Goal: Information Seeking & Learning: Find specific fact

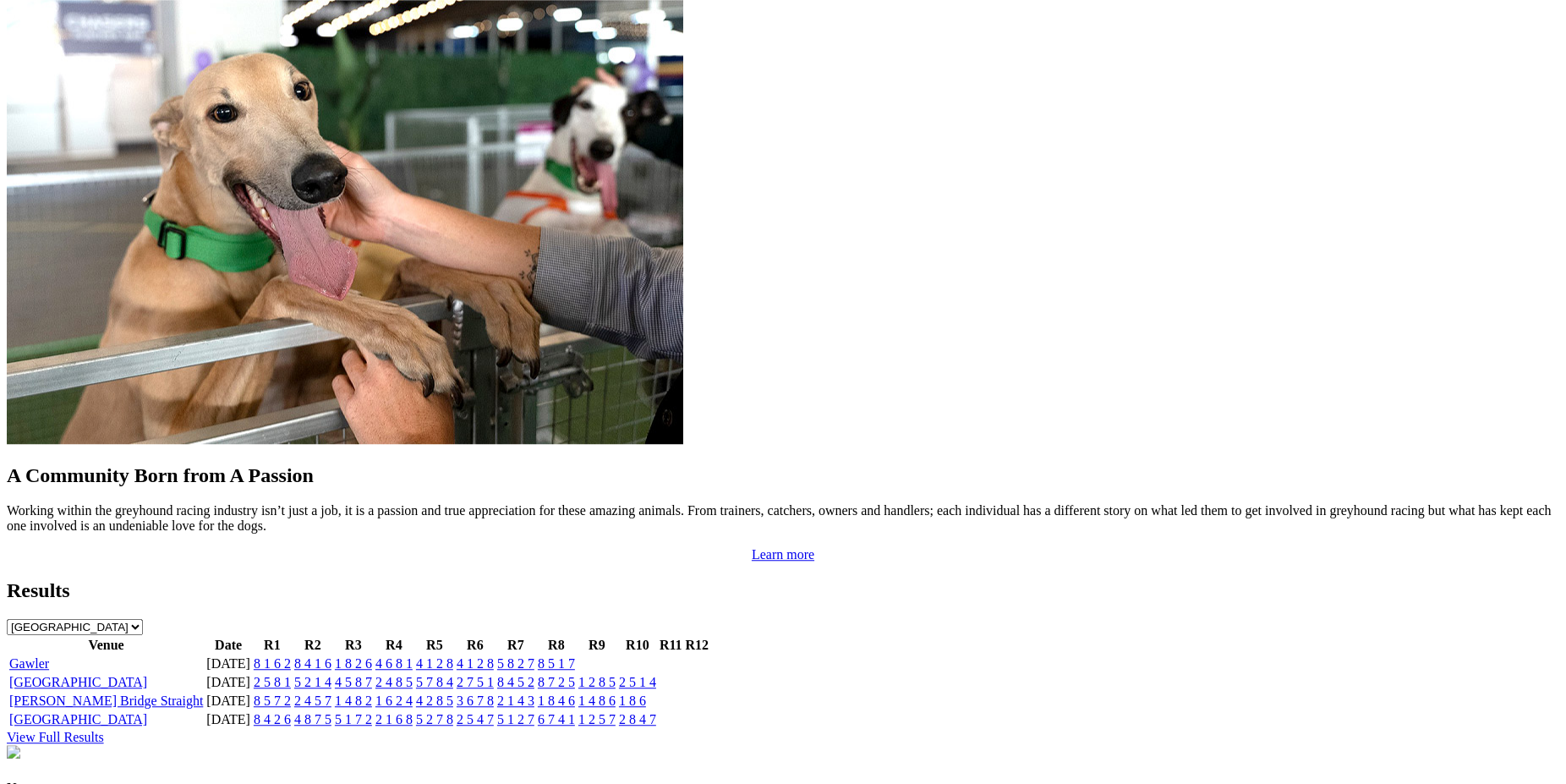
scroll to position [1372, 0]
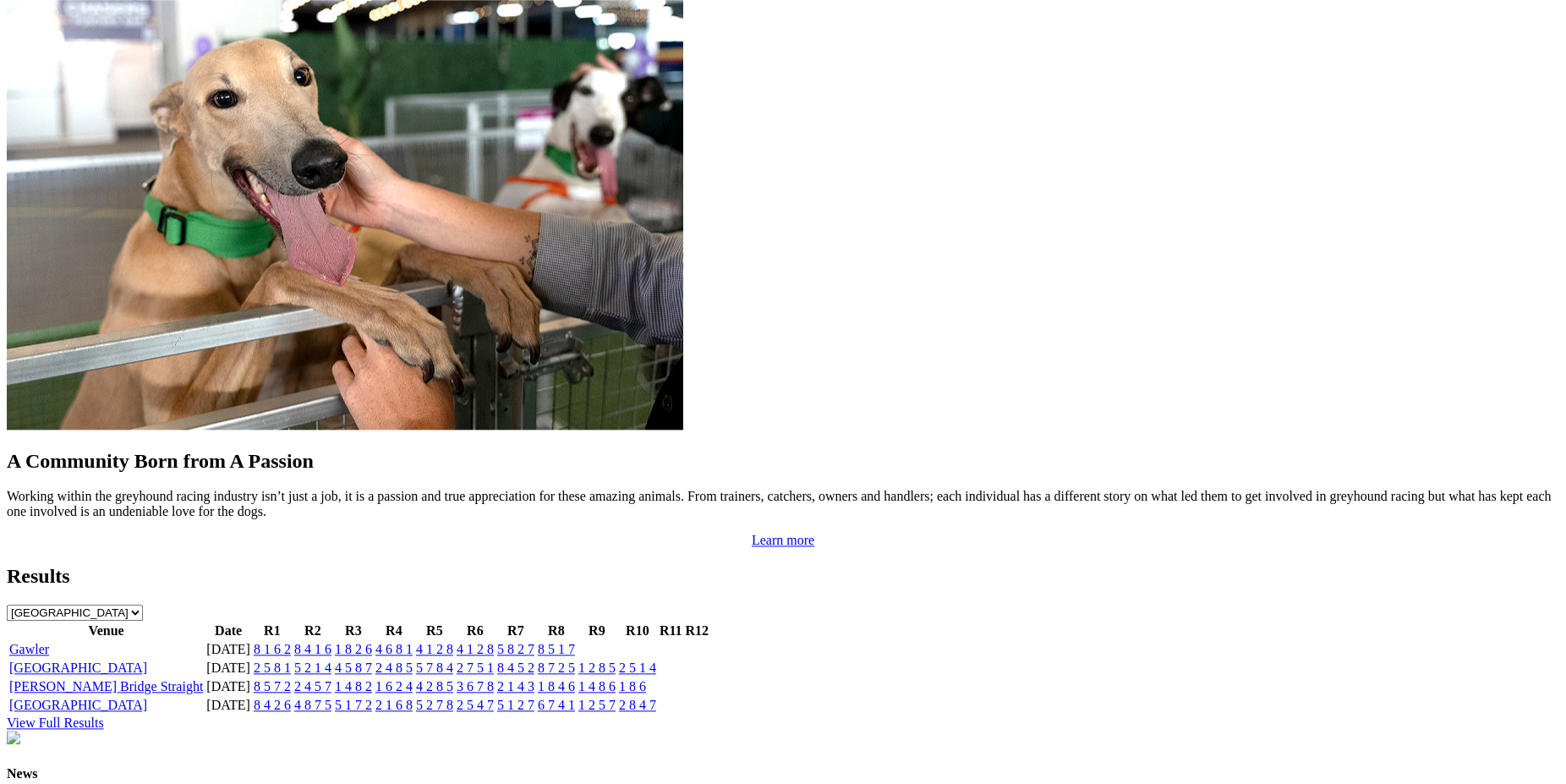
click at [104, 715] on link "View Full Results" at bounding box center [55, 722] width 98 height 14
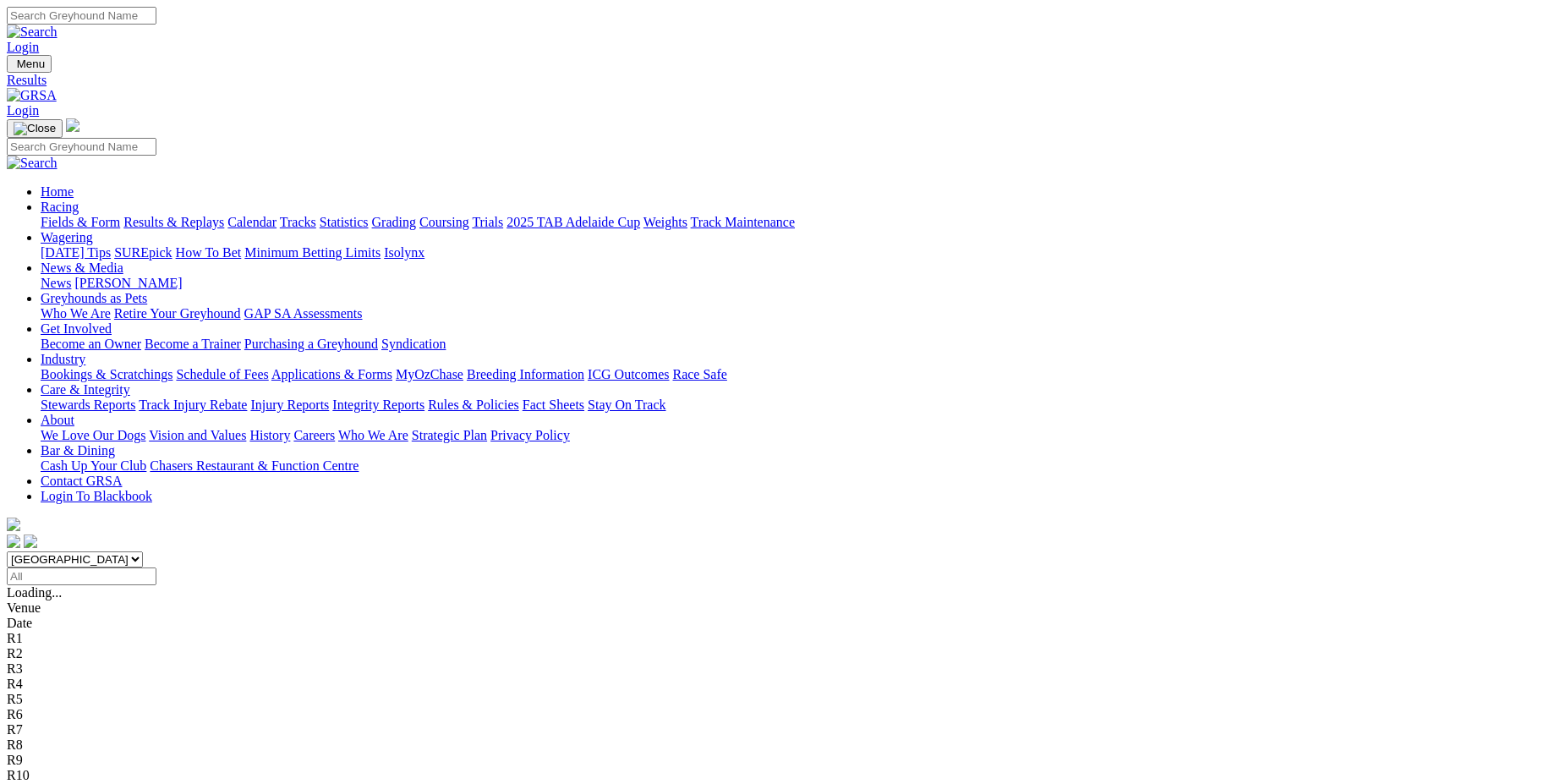
click at [156, 568] on input "Select date" at bounding box center [81, 576] width 149 height 18
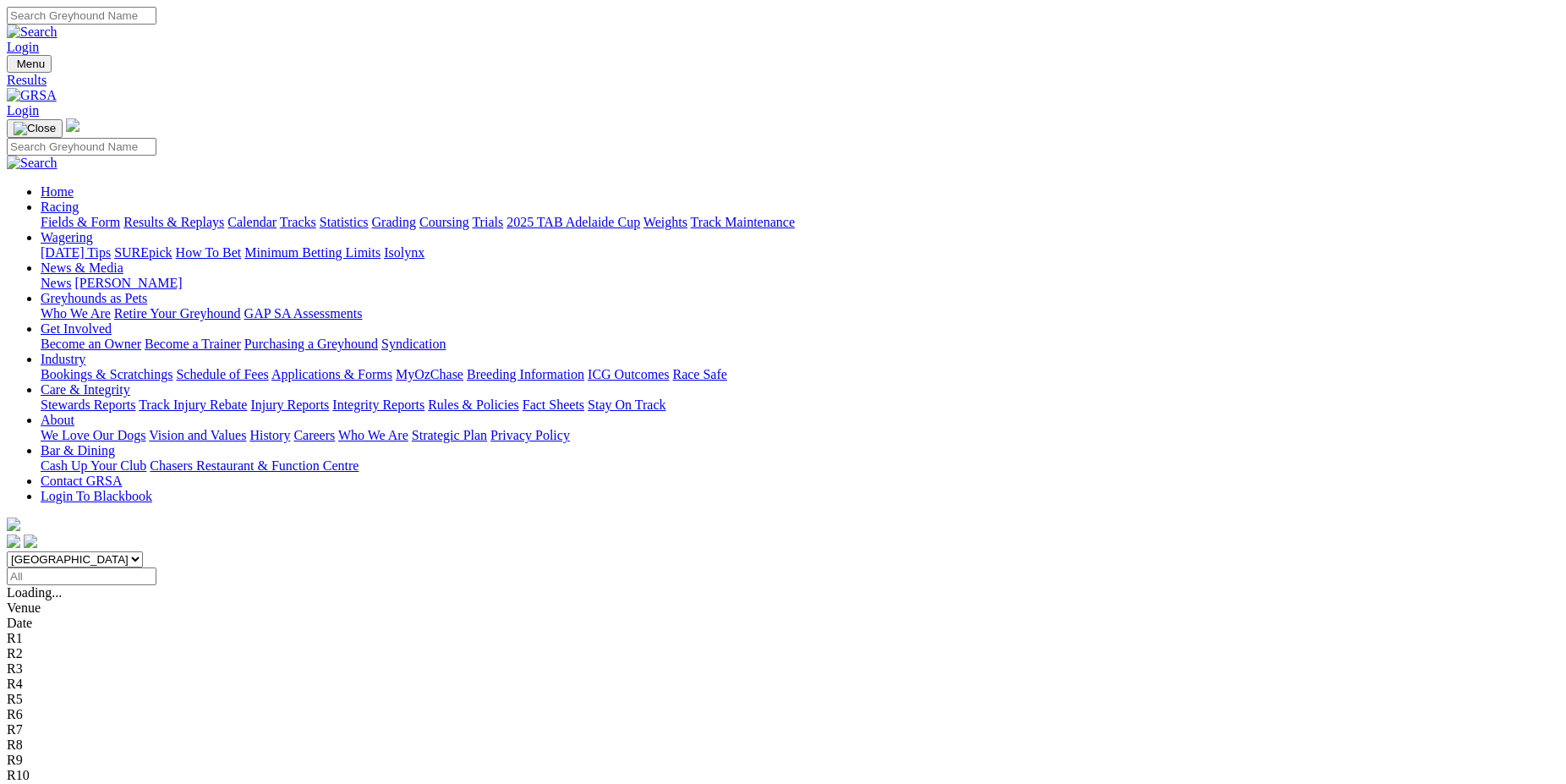
type input "Sunday, 16 Aug 2020"
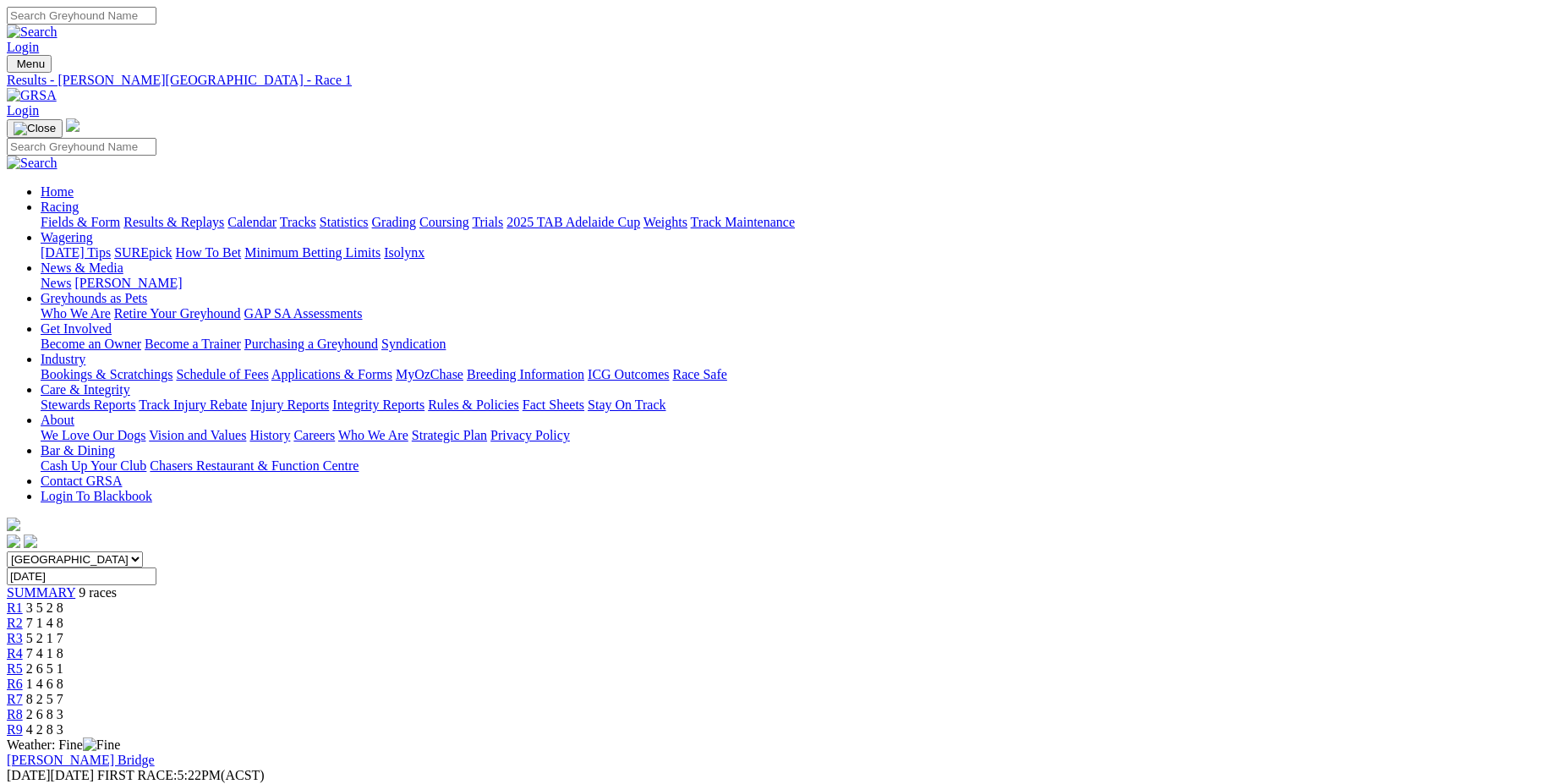
click at [23, 615] on span "R2" at bounding box center [14, 622] width 16 height 14
click at [23, 630] on span "R3" at bounding box center [14, 637] width 16 height 14
click at [23, 646] on span "R4" at bounding box center [14, 652] width 16 height 14
click at [23, 661] on span "R5" at bounding box center [14, 668] width 16 height 14
click at [23, 676] on span "R6" at bounding box center [14, 683] width 16 height 14
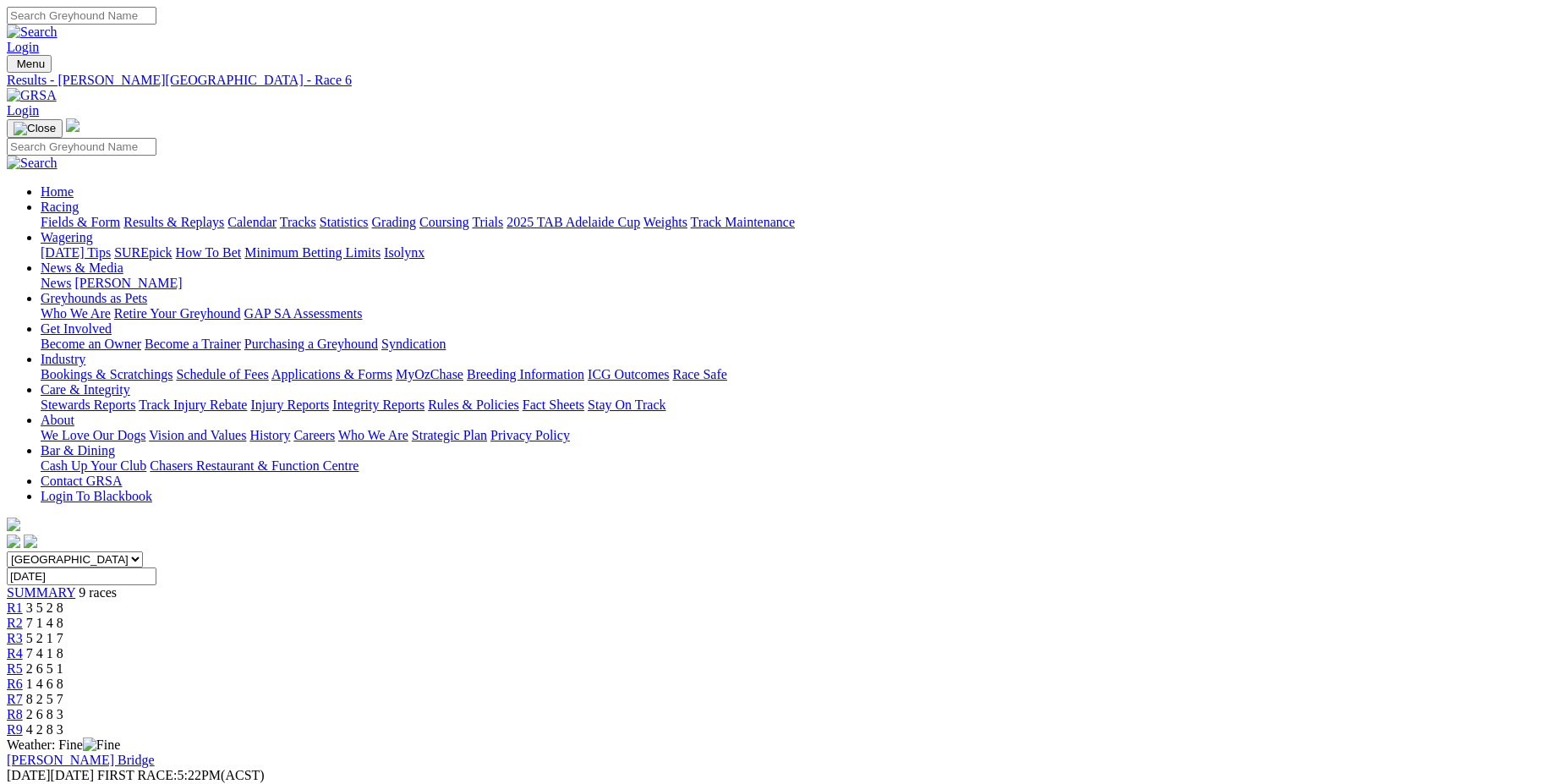
click at [23, 692] on span "R7" at bounding box center [14, 698] width 16 height 14
click at [23, 707] on span "R8" at bounding box center [14, 714] width 16 height 14
click at [23, 722] on span "R9" at bounding box center [14, 729] width 16 height 14
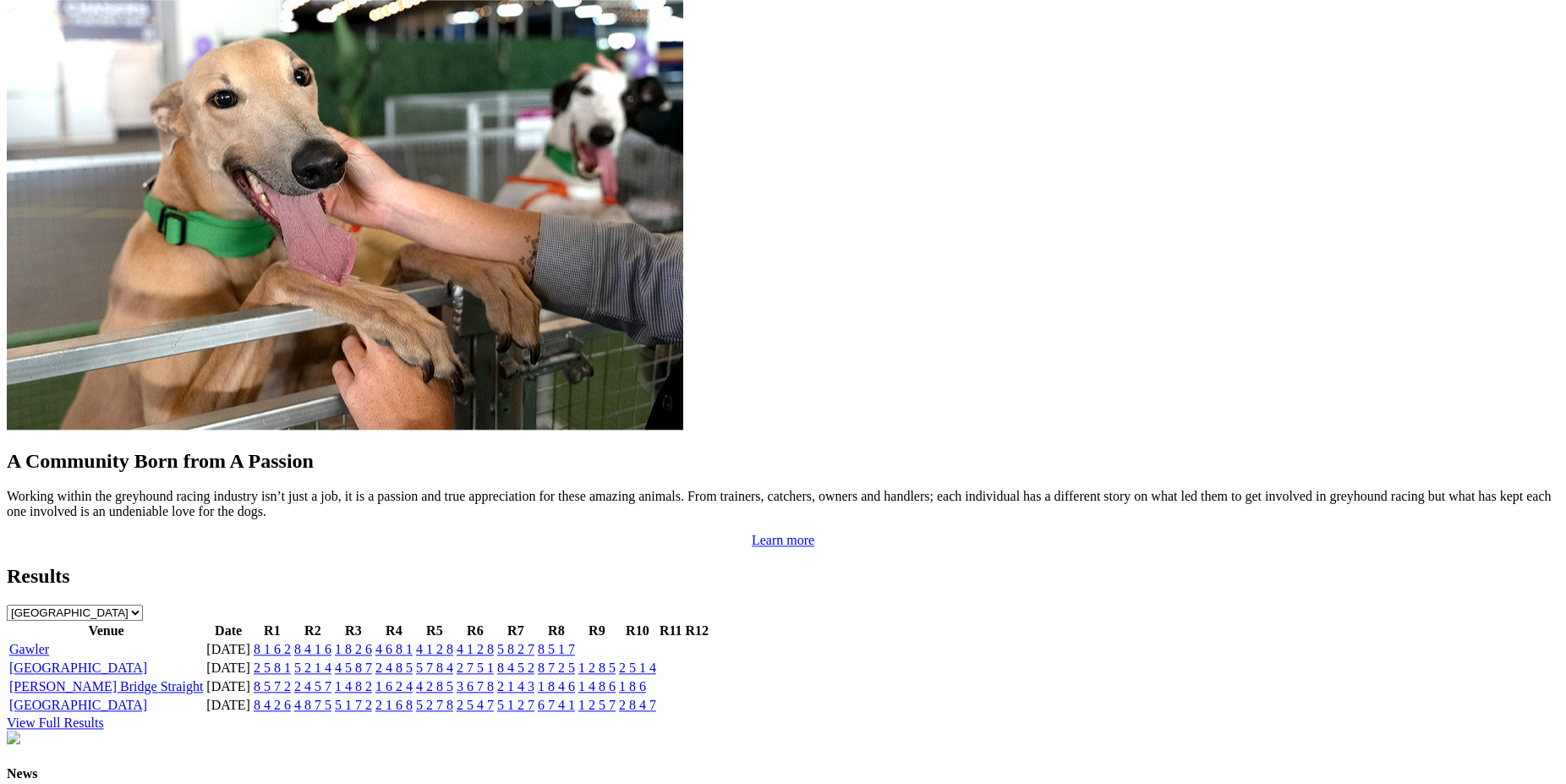
scroll to position [1362, 0]
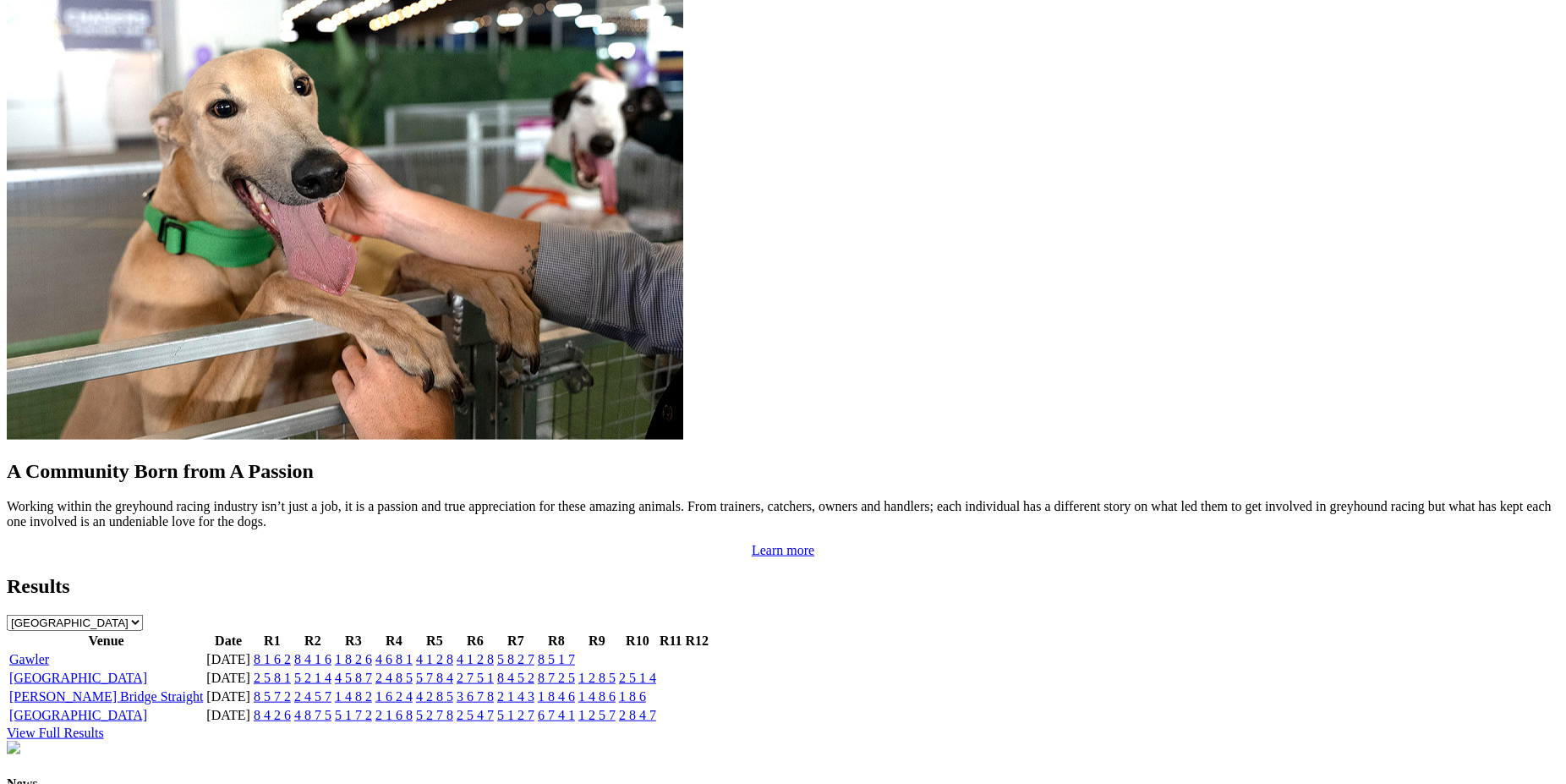
click at [104, 725] on link "View Full Results" at bounding box center [55, 732] width 98 height 14
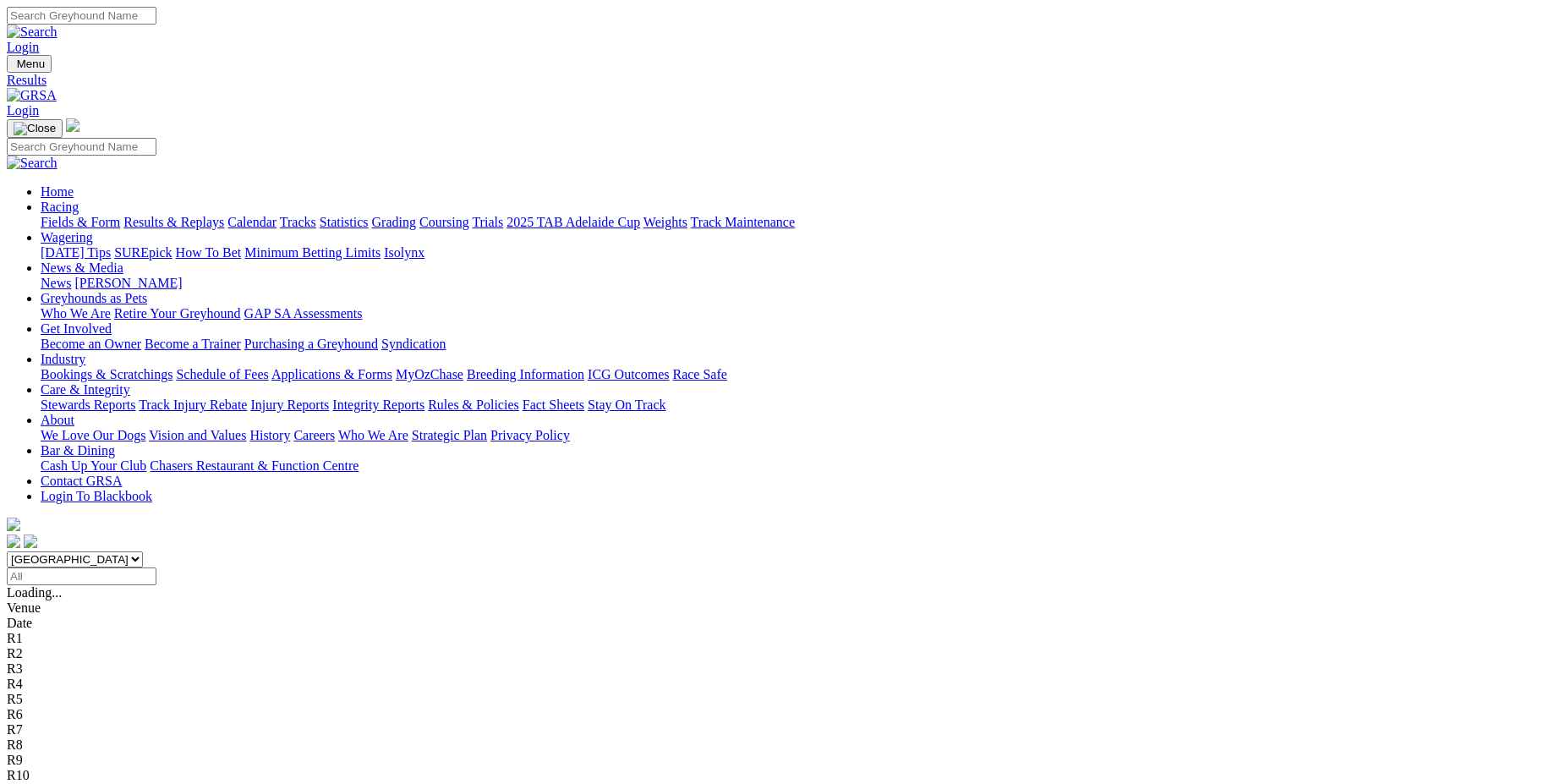
click at [156, 568] on input "Select date" at bounding box center [81, 576] width 149 height 18
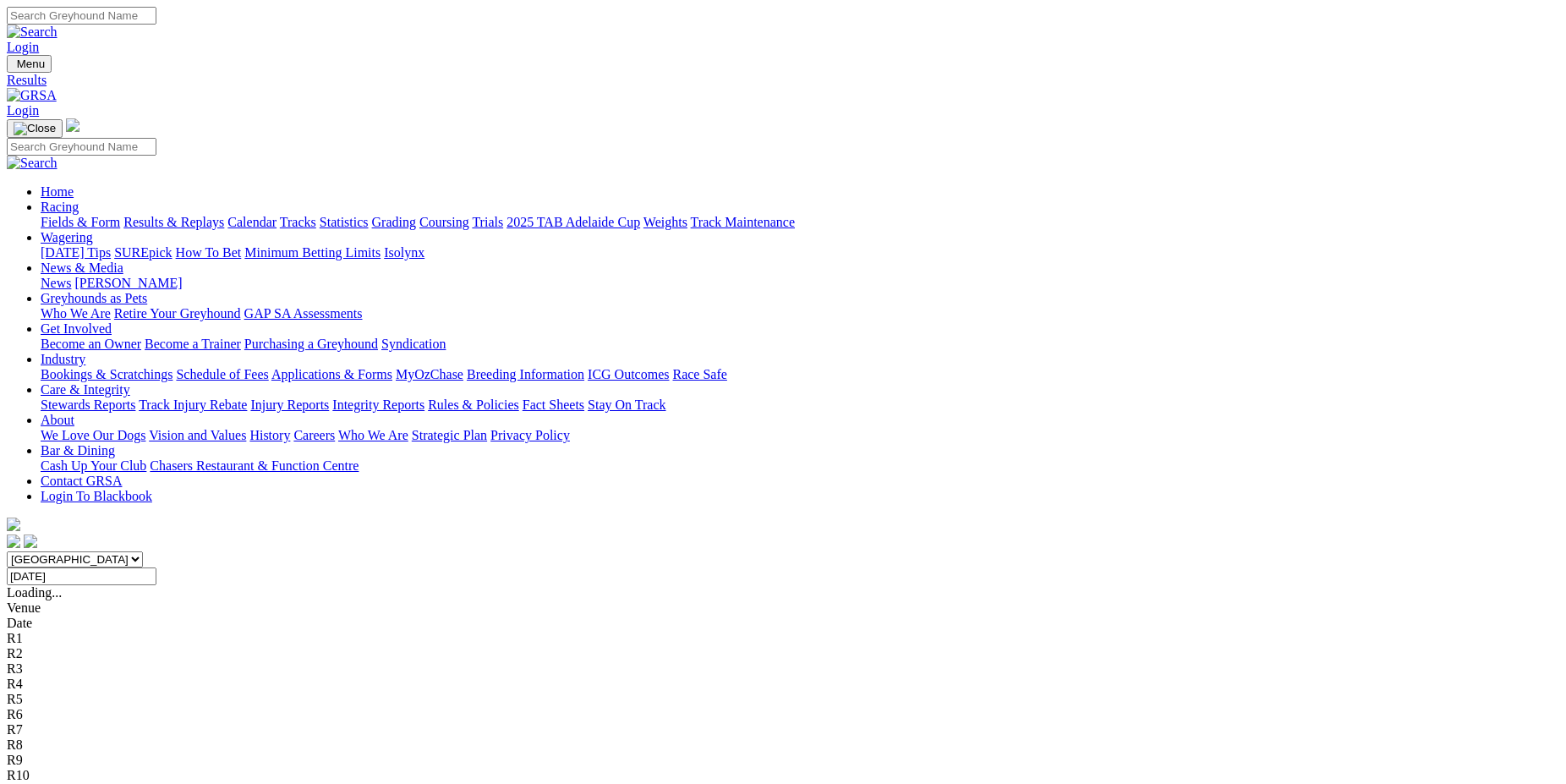
click at [156, 568] on input "Sunday, 15 Aug 2021" at bounding box center [81, 576] width 149 height 18
click at [156, 568] on input "Sunday, 8 Aug 2021" at bounding box center [81, 576] width 149 height 18
click at [156, 568] on input "Sunday, 1 Aug 2021" at bounding box center [81, 576] width 149 height 18
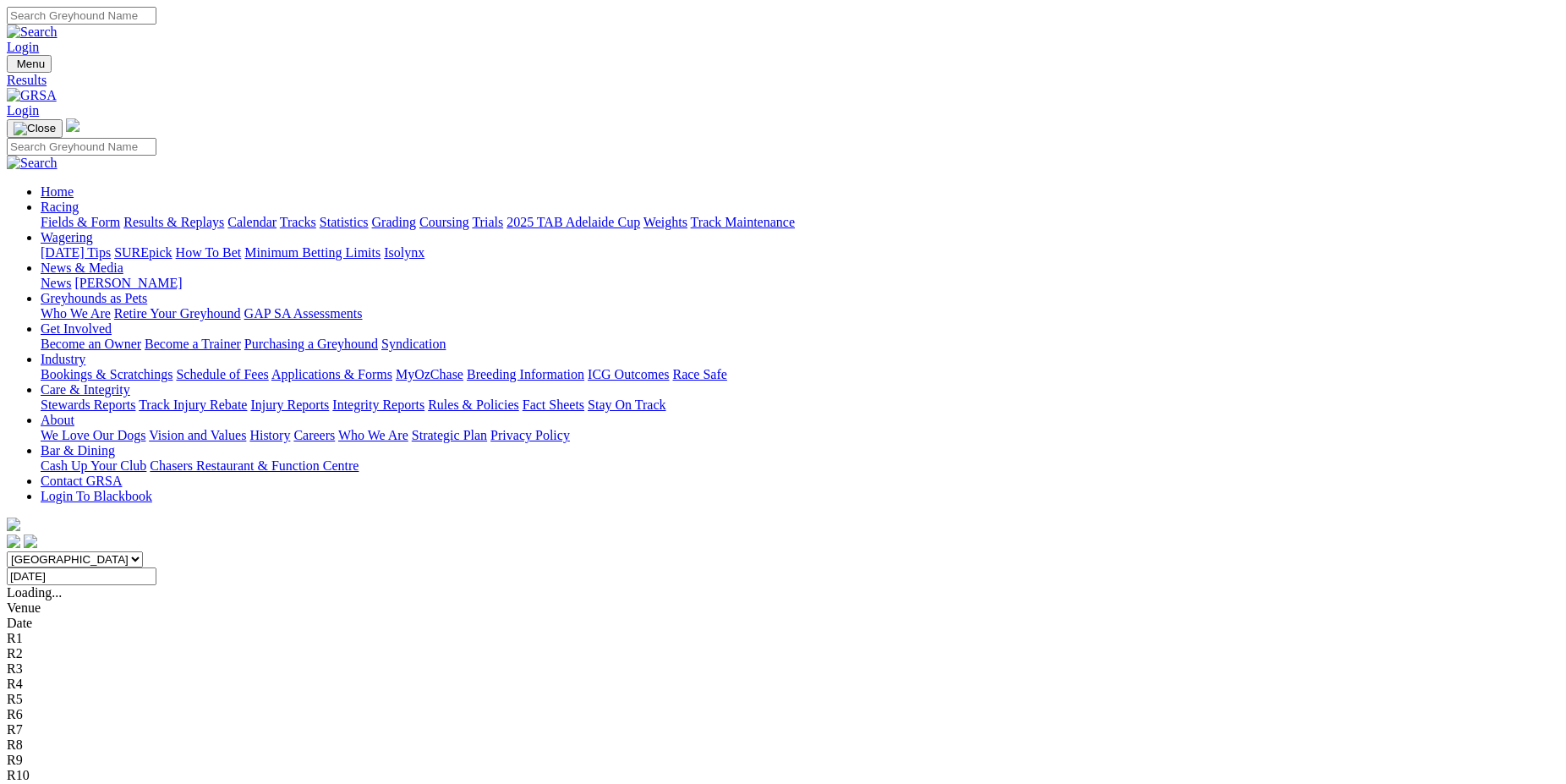
click at [156, 568] on input "Friday, 13 Aug 2021" at bounding box center [81, 576] width 149 height 18
click at [156, 568] on input "Friday, 6 Aug 2021" at bounding box center [81, 576] width 149 height 18
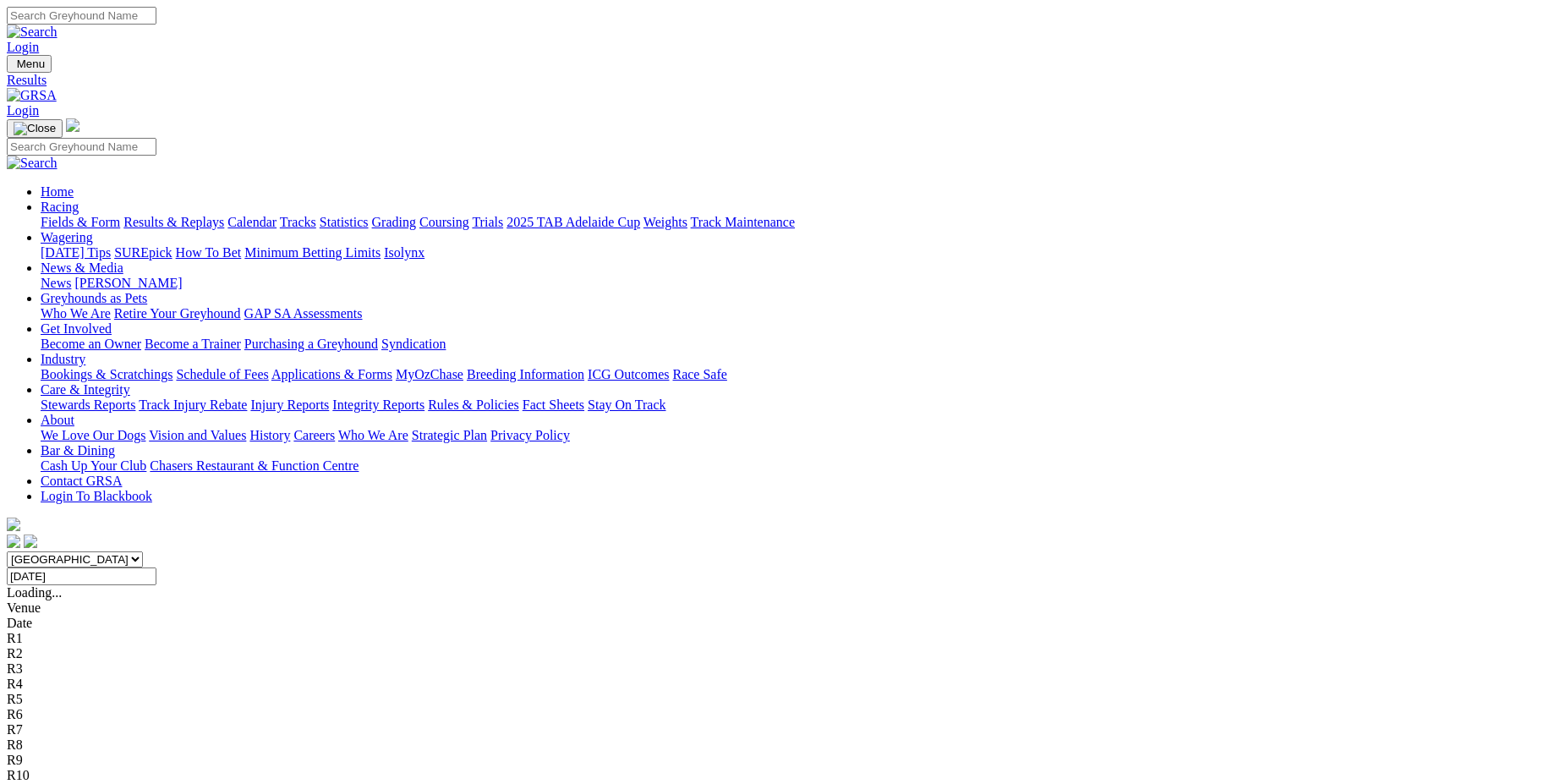
type input "Sunday, 22 Aug 2021"
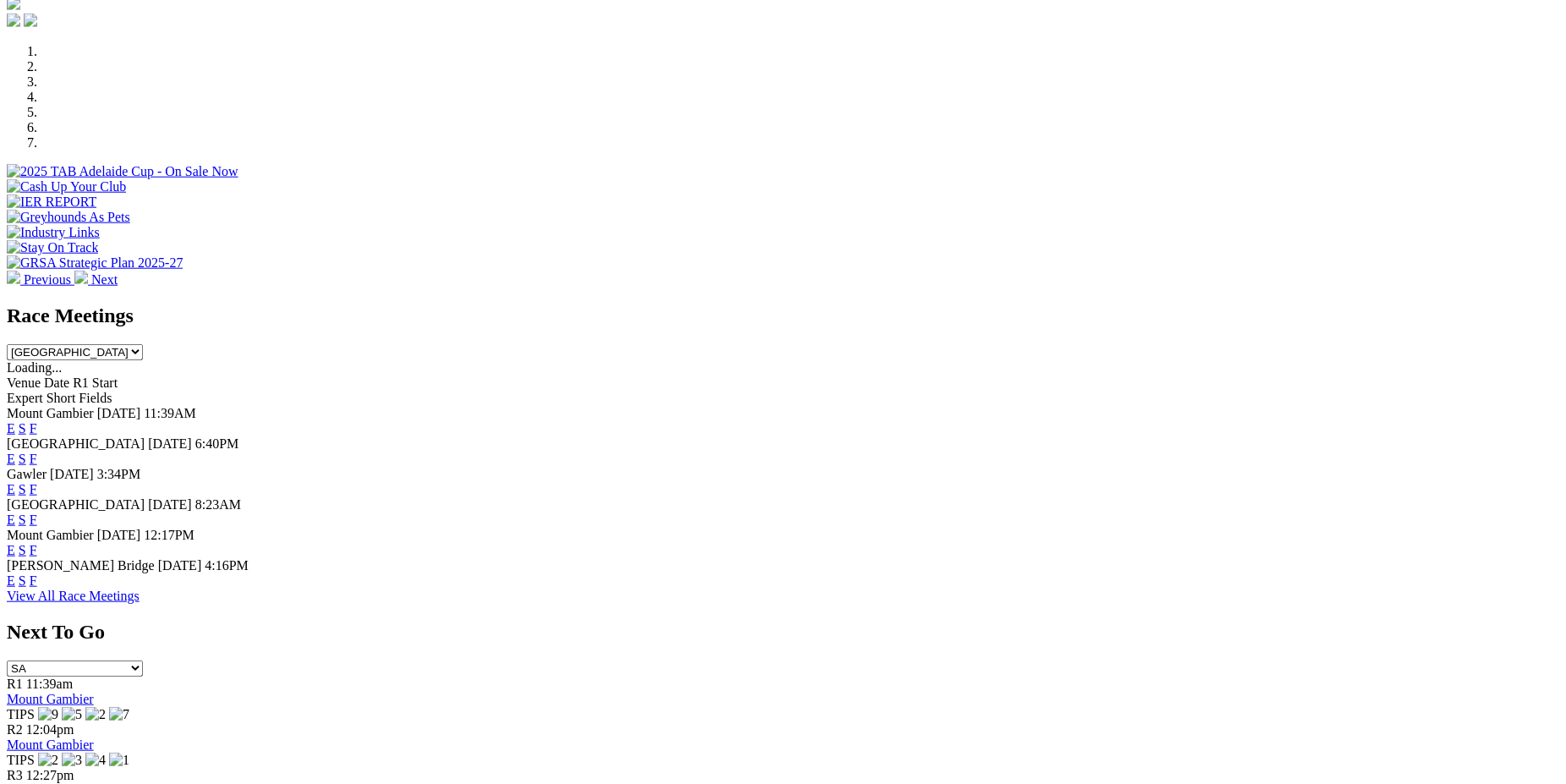
scroll to position [519, 0]
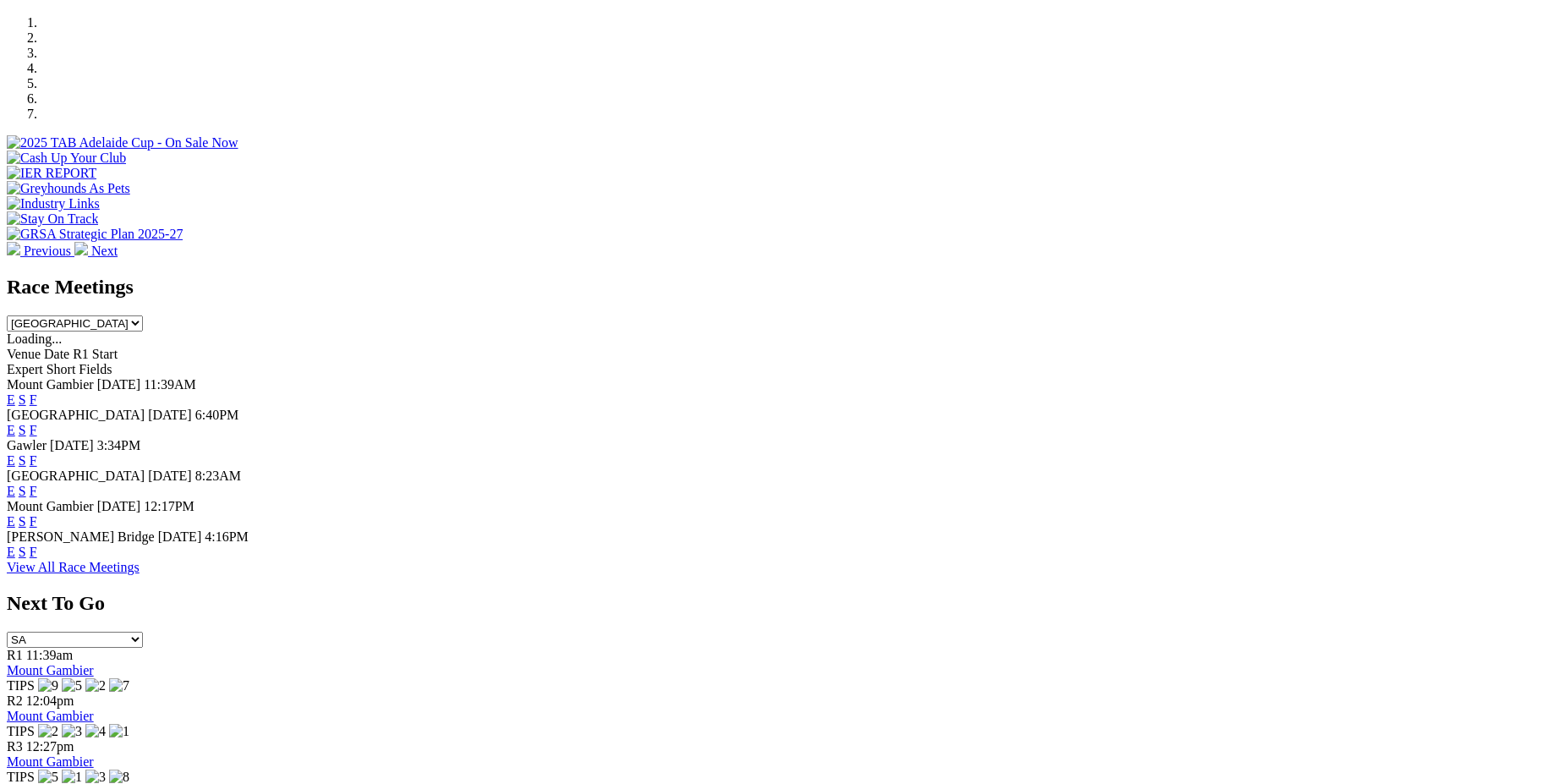
click at [37, 392] on link "F" at bounding box center [33, 399] width 8 height 14
